Goal: Communication & Community: Answer question/provide support

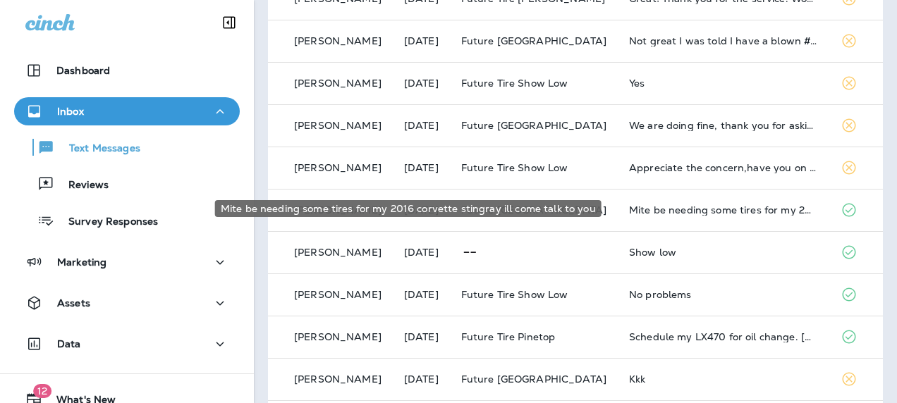
scroll to position [549, 0]
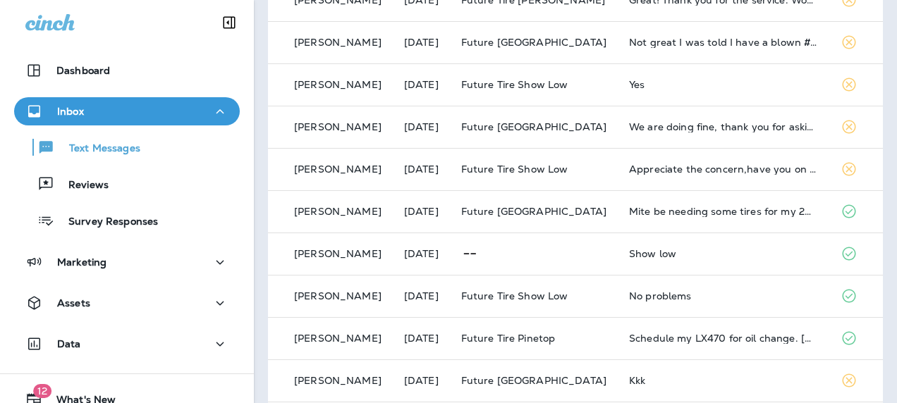
click at [641, 162] on td "Appreciate the concern,have you on speed dial🤠" at bounding box center [724, 169] width 212 height 42
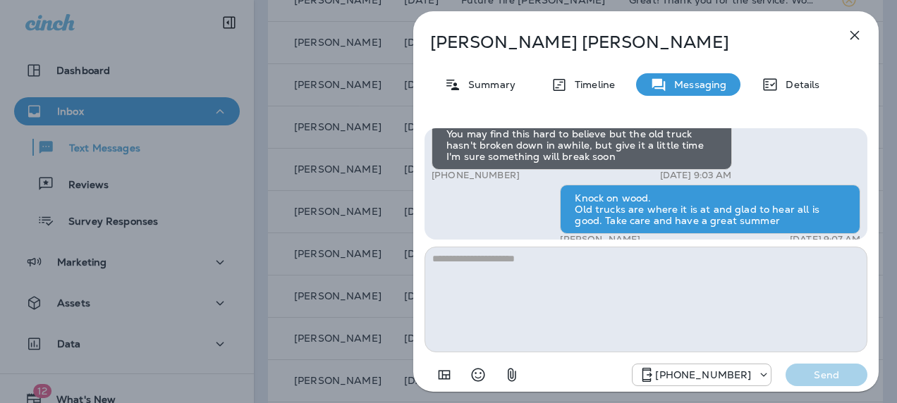
scroll to position [-41, 0]
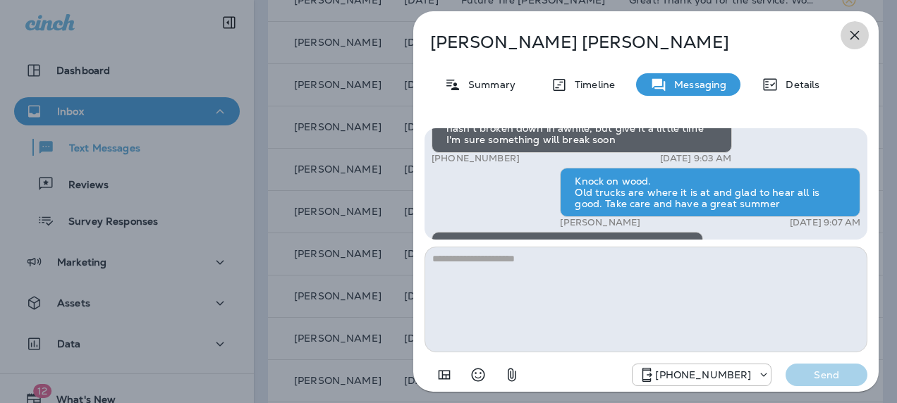
click at [849, 33] on icon "button" at bounding box center [854, 35] width 17 height 17
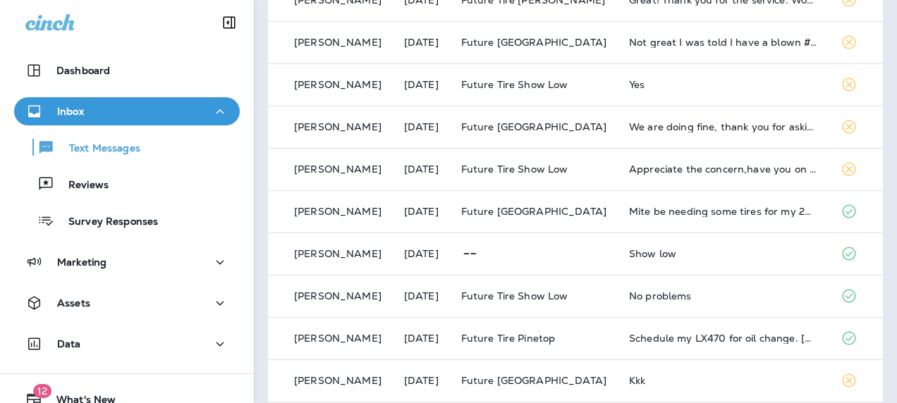
click at [668, 130] on div "We are doing fine, thank you for asking." at bounding box center [723, 126] width 189 height 11
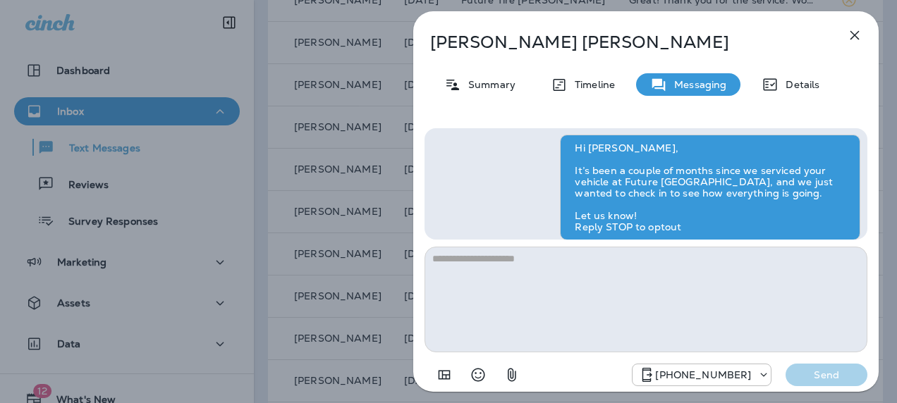
scroll to position [-30, 0]
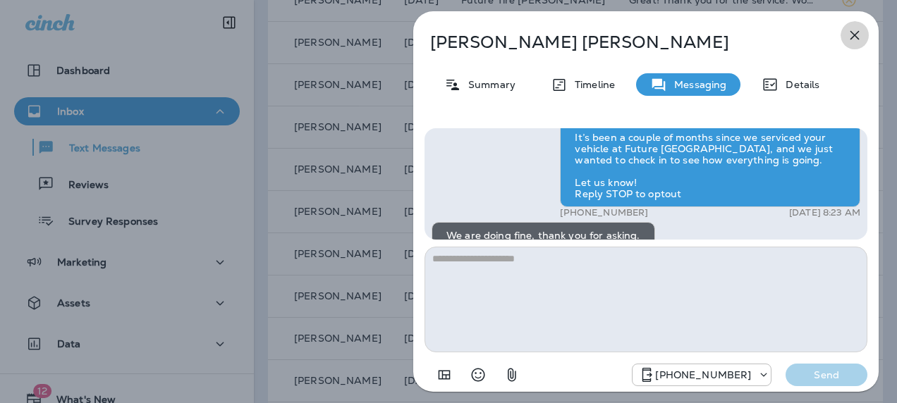
click at [853, 37] on icon "button" at bounding box center [854, 35] width 17 height 17
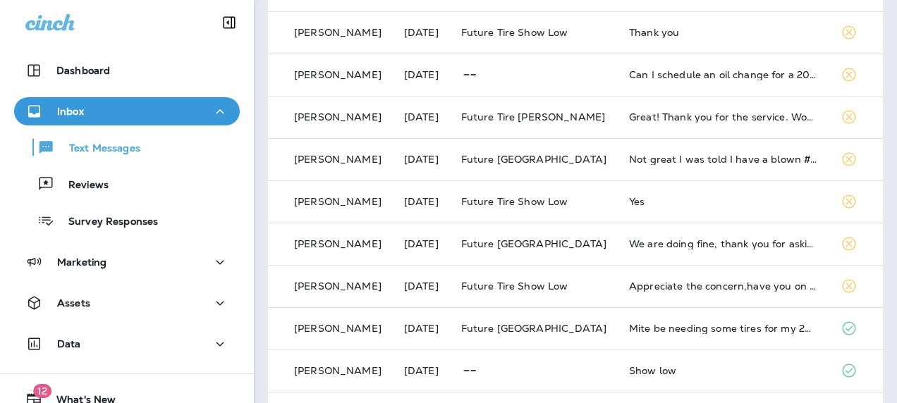
scroll to position [431, 0]
click at [649, 205] on div "Yes" at bounding box center [723, 202] width 189 height 11
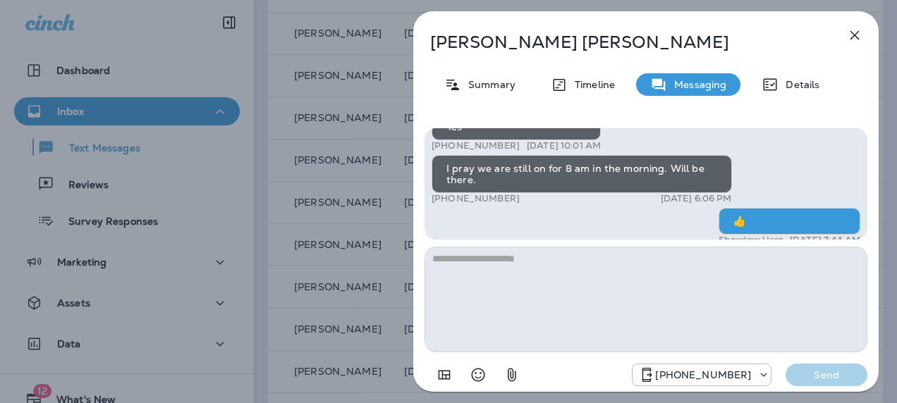
scroll to position [-24, 0]
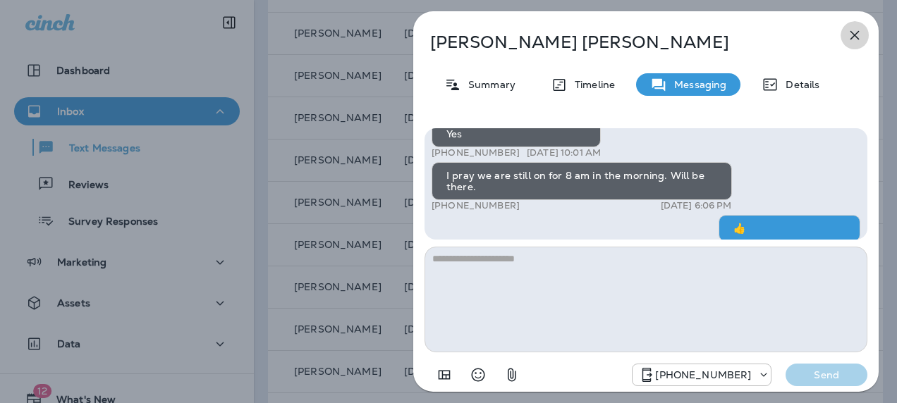
click at [861, 33] on icon "button" at bounding box center [854, 35] width 17 height 17
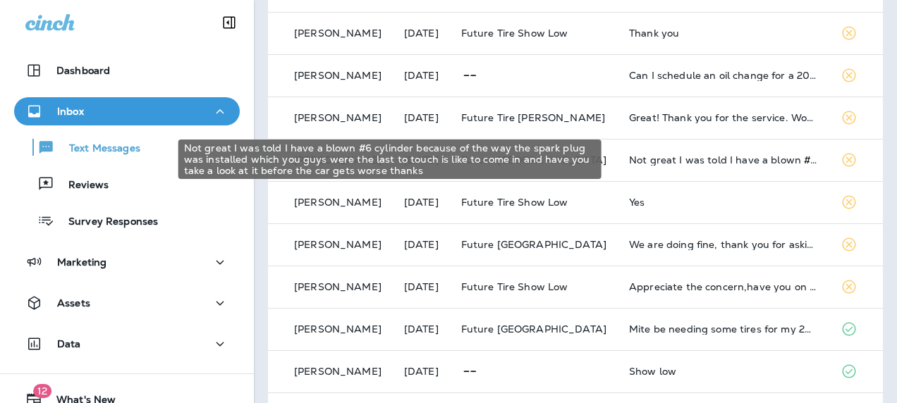
click at [690, 162] on div "Not great I was told I have a blown #6 cylinder because of the way the spark pl…" at bounding box center [723, 159] width 189 height 11
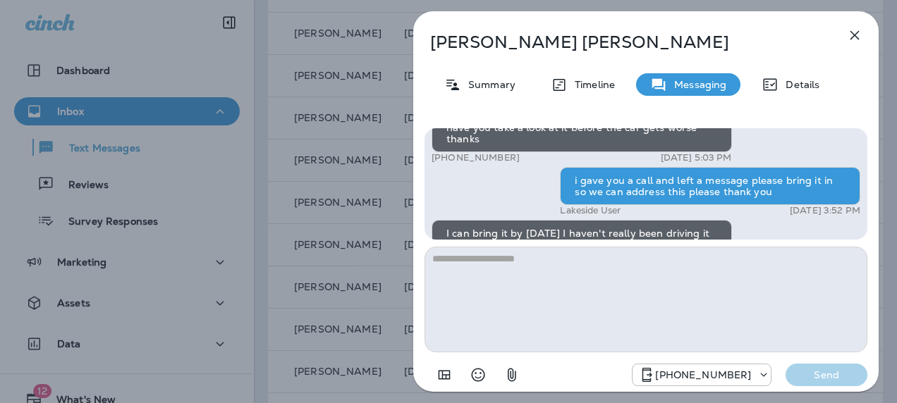
scroll to position [-158, 0]
click at [861, 31] on icon "button" at bounding box center [854, 35] width 17 height 17
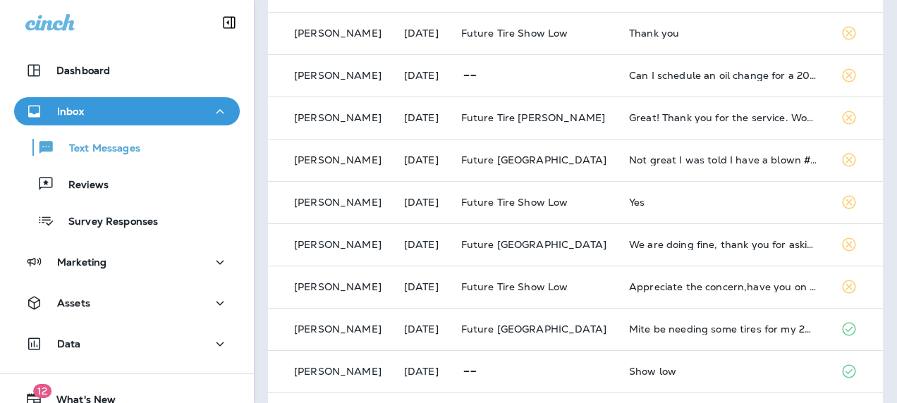
click at [692, 123] on td "Great! Thank you for the service. Would stop there again." at bounding box center [724, 118] width 212 height 42
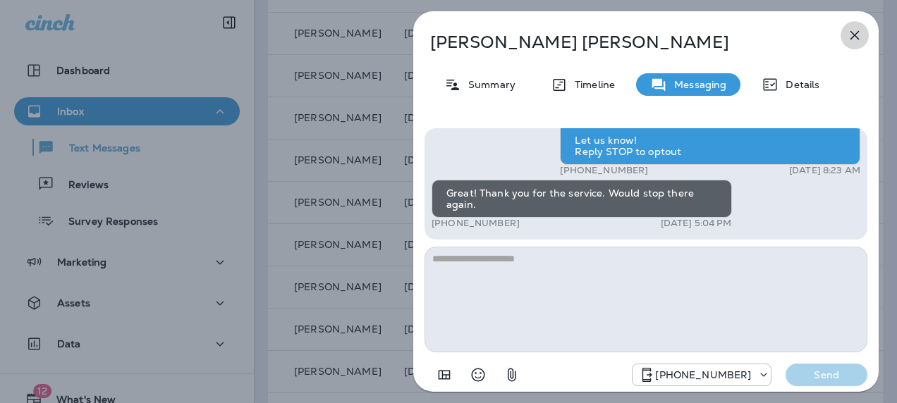
click at [854, 32] on icon "button" at bounding box center [854, 35] width 17 height 17
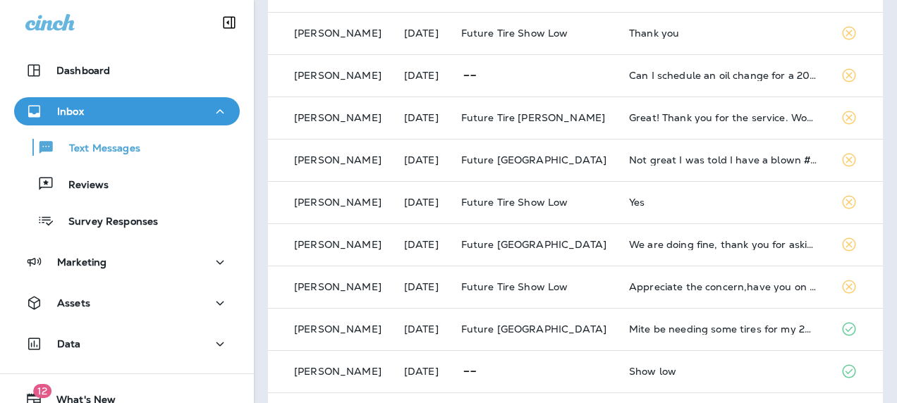
scroll to position [402, 0]
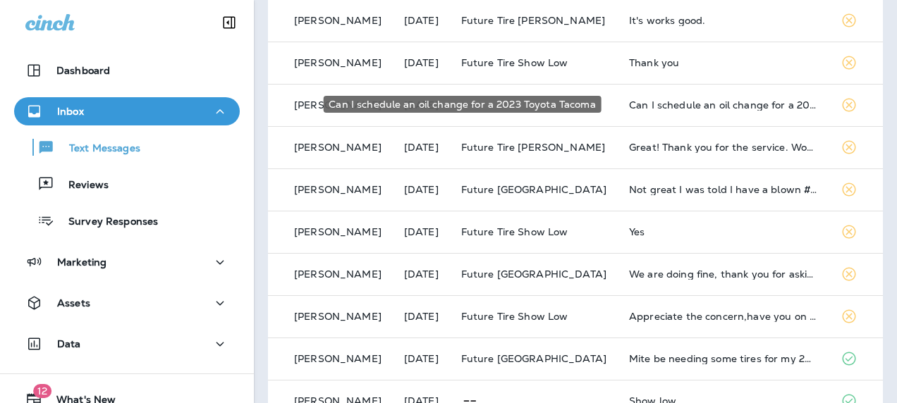
click at [684, 103] on div "Can I schedule an oil change for a 2023 Toyota Tacoma" at bounding box center [723, 104] width 189 height 11
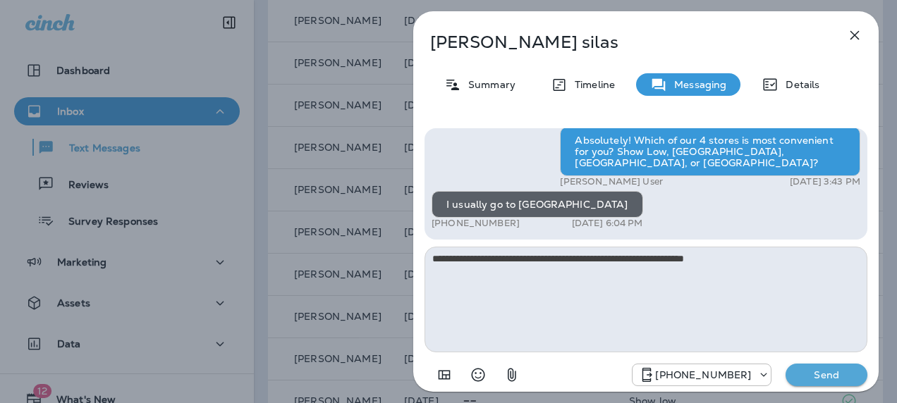
type textarea "**********"
click at [825, 376] on p "Send" at bounding box center [826, 375] width 59 height 13
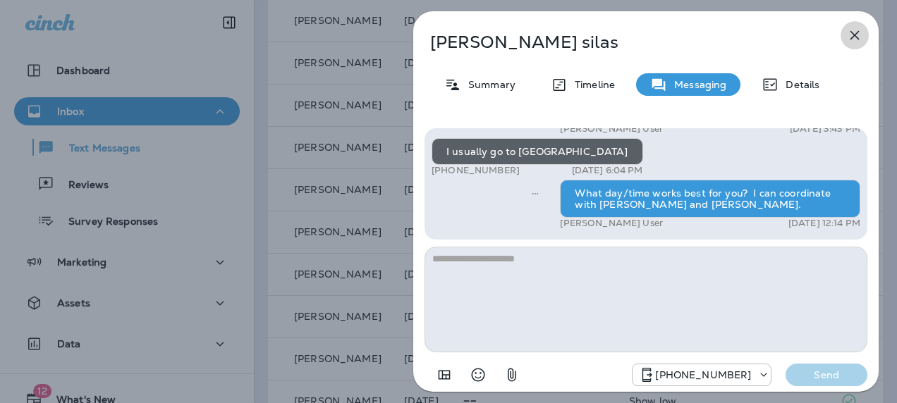
click at [852, 33] on icon "button" at bounding box center [854, 35] width 9 height 9
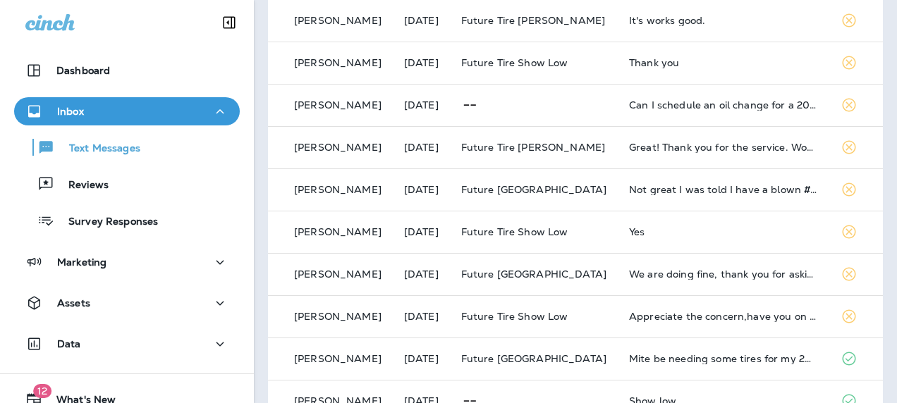
click at [665, 57] on div "Thank you" at bounding box center [723, 62] width 189 height 11
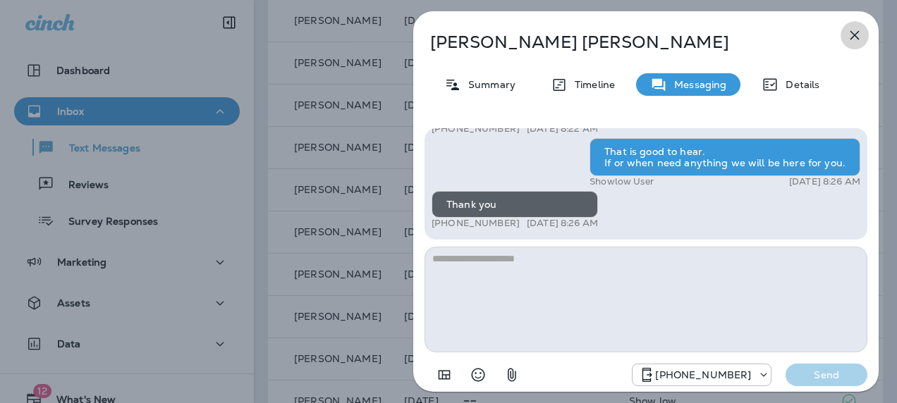
click at [859, 36] on icon "button" at bounding box center [854, 35] width 17 height 17
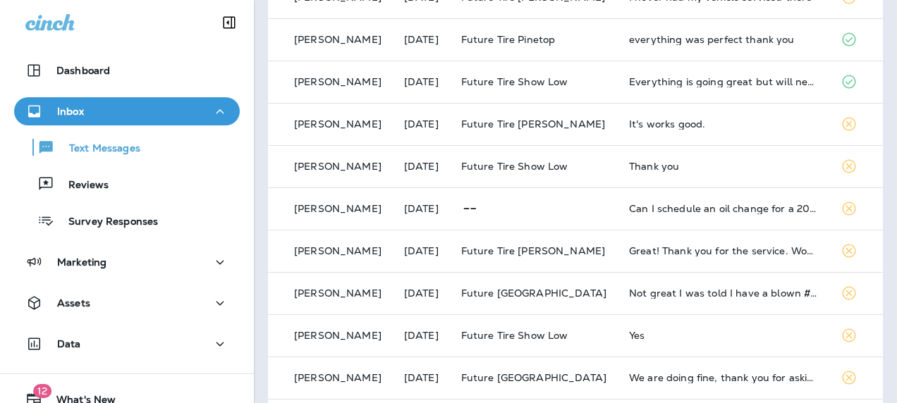
scroll to position [298, 0]
click at [694, 89] on td "Everything is going great but will need some snow tires for the winter keep in …" at bounding box center [724, 82] width 212 height 42
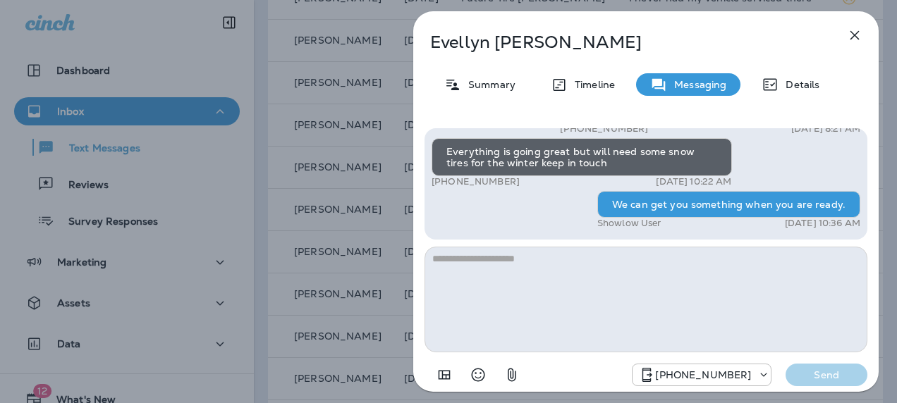
click at [857, 32] on icon "button" at bounding box center [854, 35] width 9 height 9
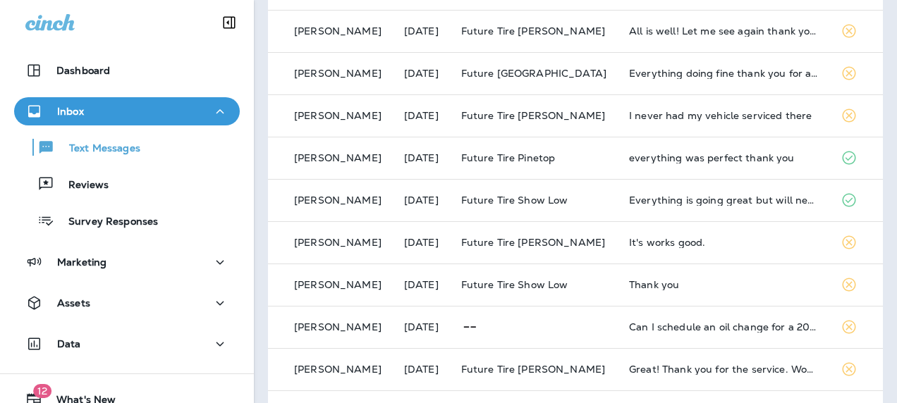
scroll to position [179, 0]
click at [672, 124] on td "I never had my vehicle serviced there" at bounding box center [724, 116] width 212 height 42
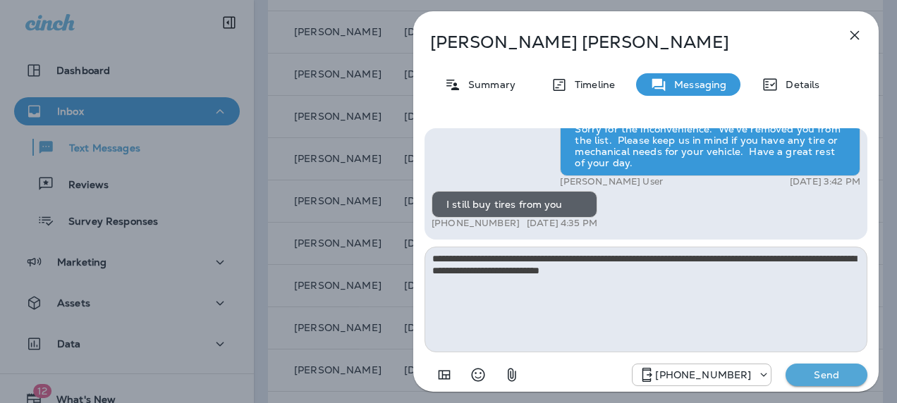
type textarea "**********"
click at [812, 371] on p "Send" at bounding box center [826, 375] width 59 height 13
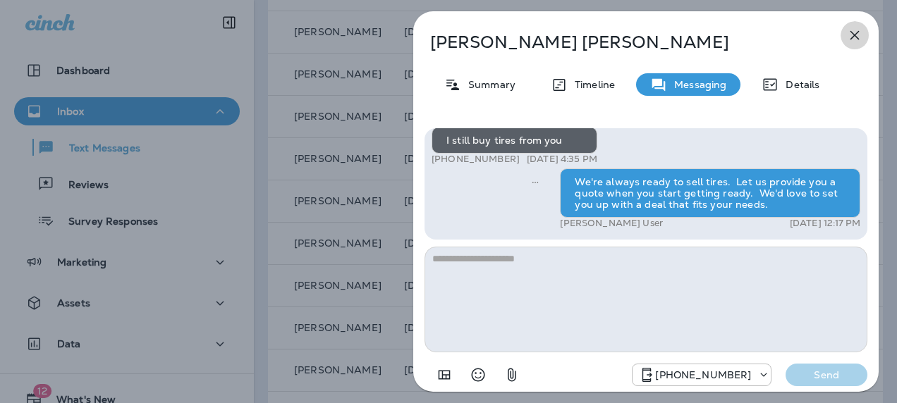
click at [852, 35] on icon "button" at bounding box center [854, 35] width 17 height 17
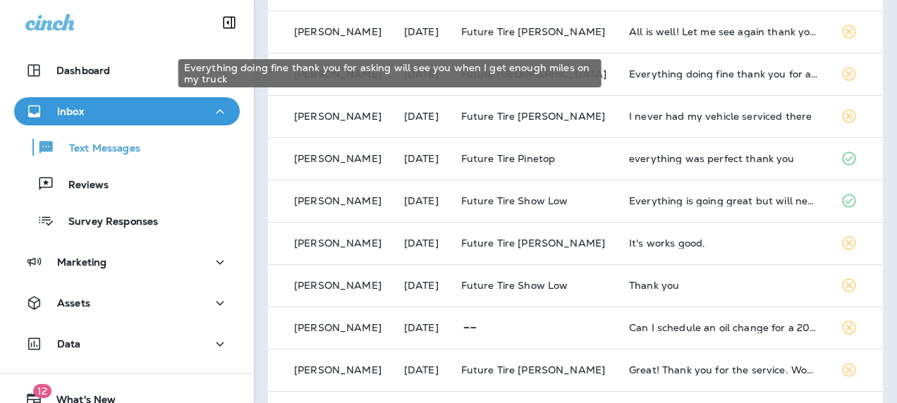
click at [688, 71] on div "Everything doing fine thank you for asking will see you when I get enough miles…" at bounding box center [723, 73] width 189 height 11
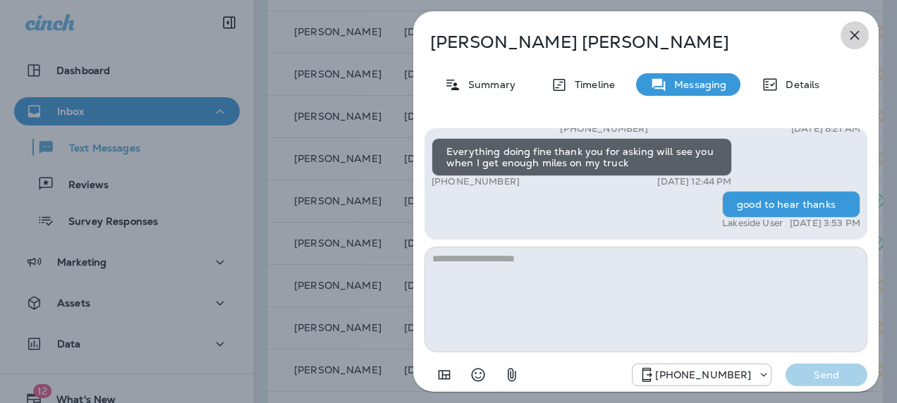
click at [852, 35] on icon "button" at bounding box center [854, 35] width 17 height 17
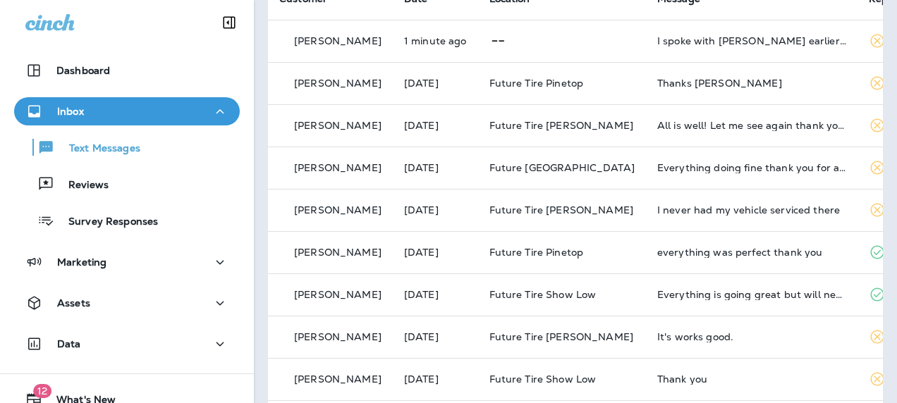
scroll to position [128, 0]
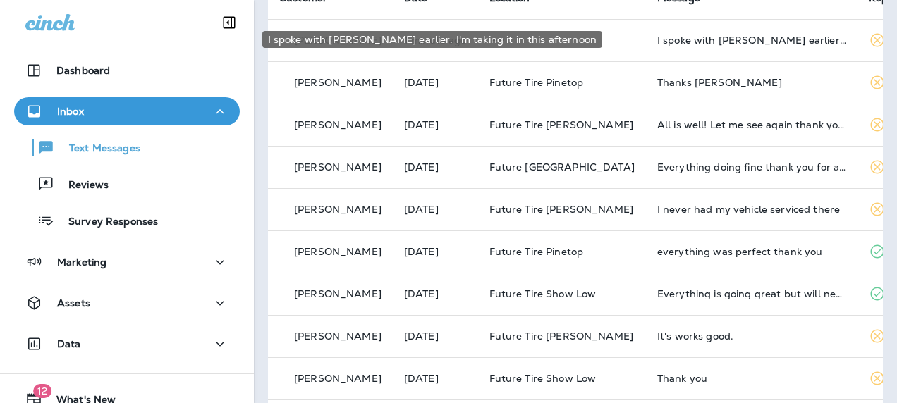
click at [699, 37] on div "I spoke with [PERSON_NAME] earlier. I'm taking it in this afternoon" at bounding box center [751, 40] width 189 height 11
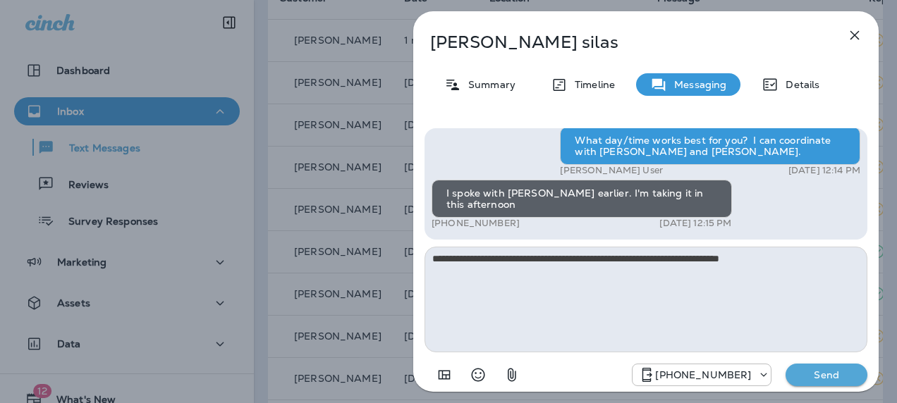
type textarea "**********"
click at [832, 376] on p "Send" at bounding box center [826, 375] width 59 height 13
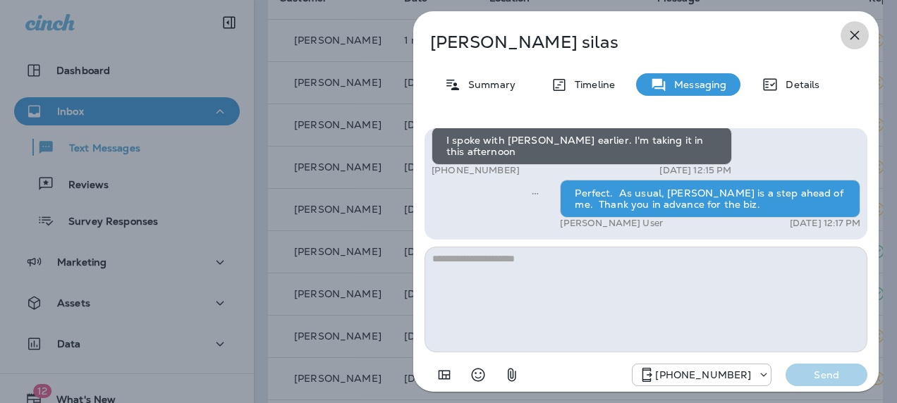
click at [850, 30] on icon "button" at bounding box center [854, 35] width 17 height 17
